Goal: Task Accomplishment & Management: Use online tool/utility

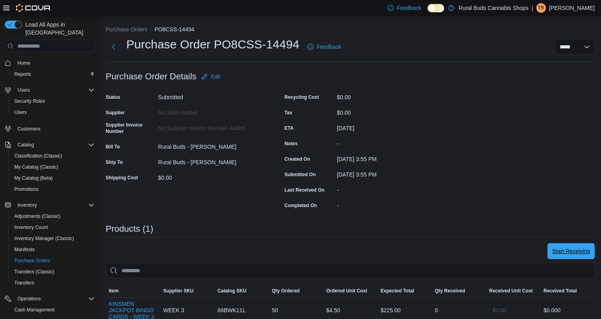
click at [584, 248] on span "Start Receiving" at bounding box center [571, 251] width 38 height 8
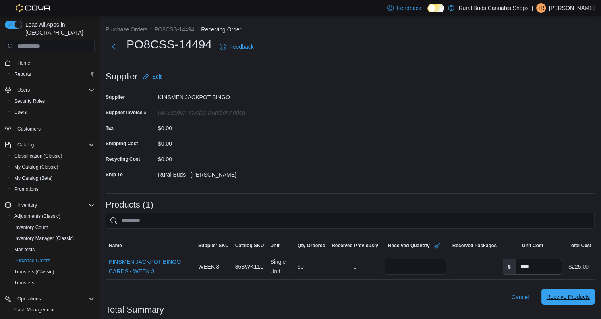
click at [569, 301] on span "Receive Products" at bounding box center [568, 297] width 44 height 16
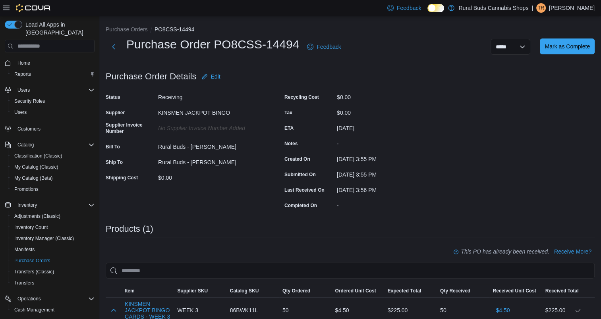
click at [573, 48] on span "Mark as Complete" at bounding box center [567, 47] width 45 height 8
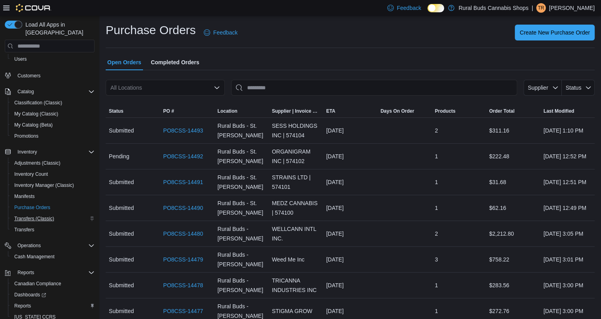
scroll to position [75, 0]
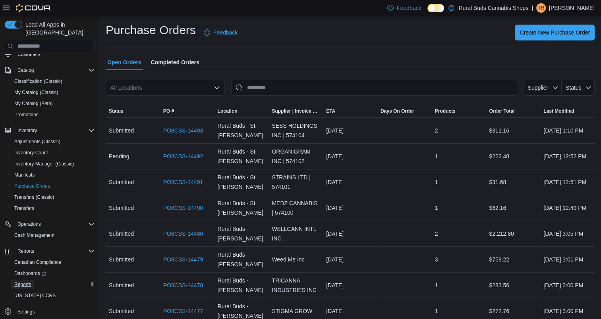
click at [25, 282] on span "Reports" at bounding box center [22, 285] width 17 height 6
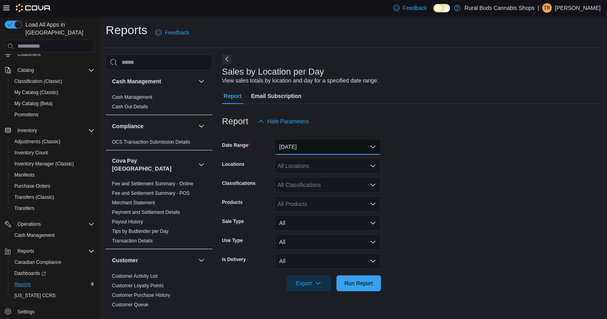
click at [288, 151] on button "[DATE]" at bounding box center [327, 147] width 106 height 16
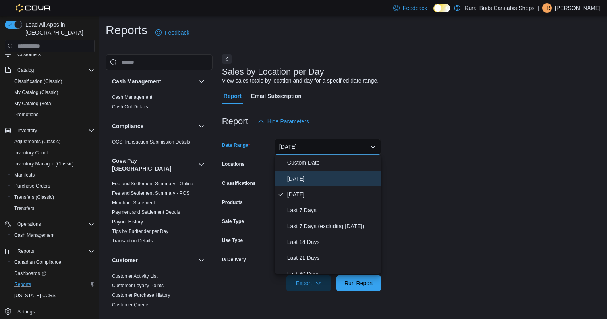
click at [284, 178] on button "[DATE]" at bounding box center [327, 179] width 106 height 16
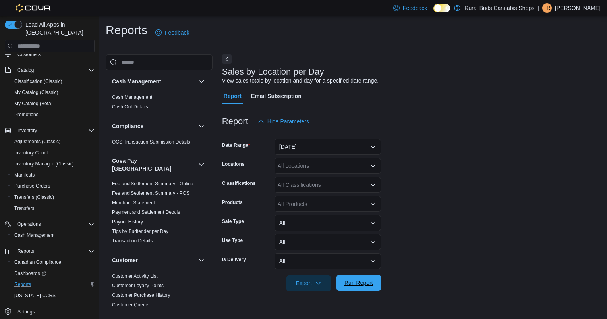
click at [361, 290] on span "Run Report" at bounding box center [358, 283] width 35 height 16
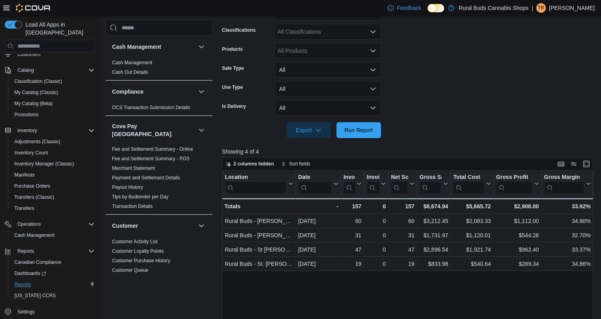
scroll to position [159, 0]
